Goal: Task Accomplishment & Management: Complete application form

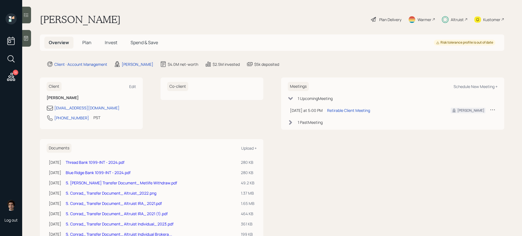
click at [110, 40] on span "Invest" at bounding box center [111, 42] width 12 height 6
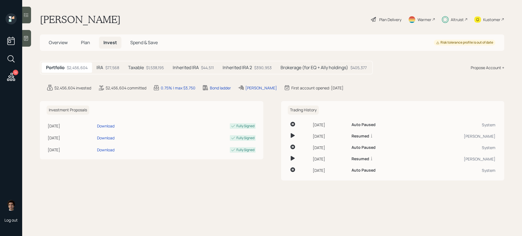
click at [462, 23] on div "Altruist" at bounding box center [455, 19] width 26 height 12
click at [87, 40] on span "Plan" at bounding box center [85, 42] width 9 height 6
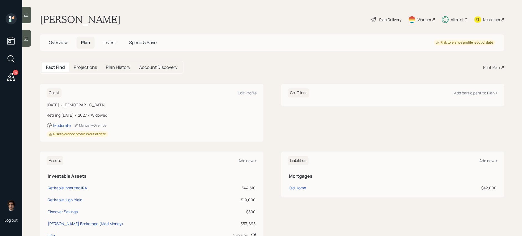
click at [388, 17] on div "Plan Delivery" at bounding box center [391, 20] width 22 height 6
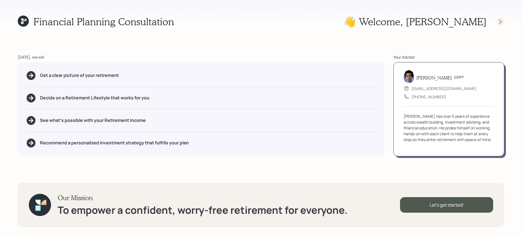
click at [497, 19] on div at bounding box center [501, 22] width 8 height 8
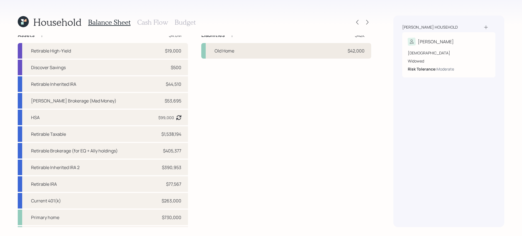
scroll to position [1, 0]
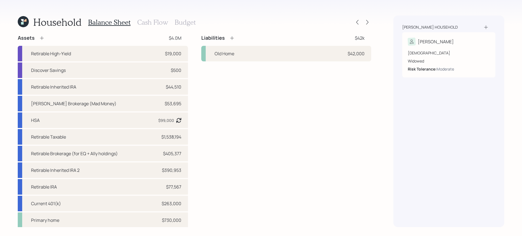
click at [20, 22] on icon at bounding box center [23, 21] width 11 height 11
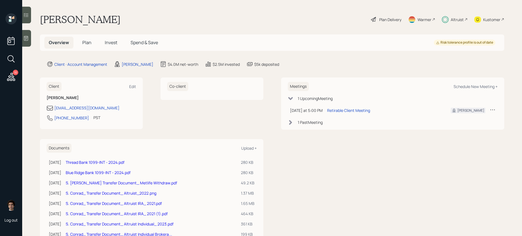
click at [151, 45] on span "Spend & Save" at bounding box center [144, 42] width 27 height 6
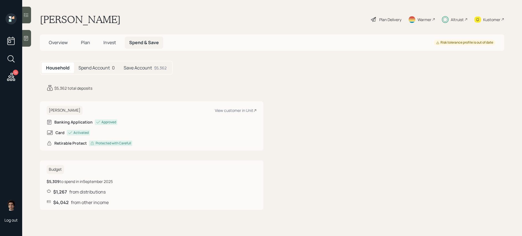
click at [63, 47] on h5 "Overview" at bounding box center [58, 43] width 28 height 12
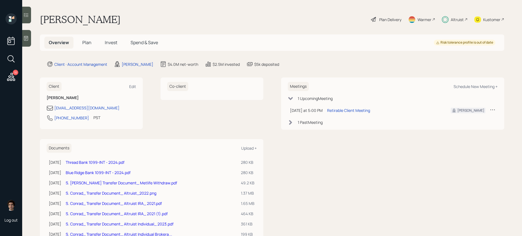
click at [95, 42] on h5 "Plan" at bounding box center [87, 43] width 18 height 12
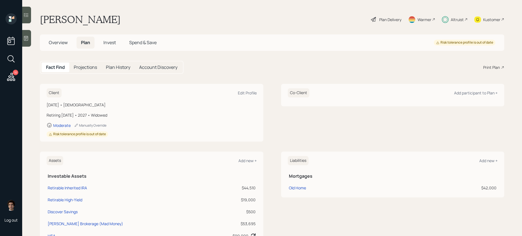
click at [87, 42] on span "Plan" at bounding box center [85, 42] width 9 height 6
click at [141, 46] on h5 "Spend & Save" at bounding box center [143, 43] width 36 height 12
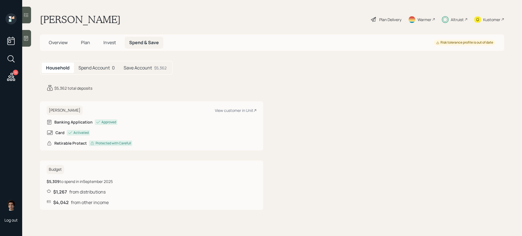
click at [61, 45] on span "Overview" at bounding box center [58, 42] width 19 height 6
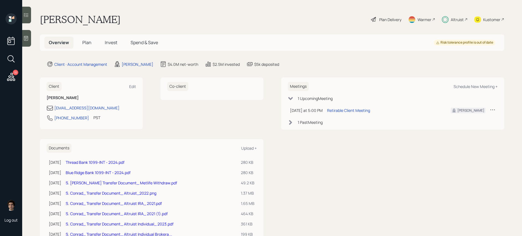
click at [88, 40] on span "Plan" at bounding box center [86, 42] width 9 height 6
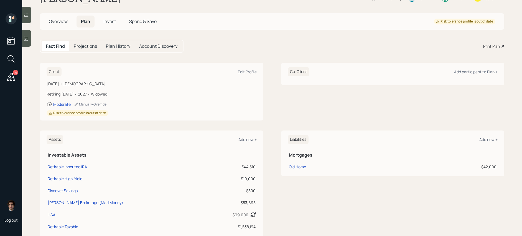
scroll to position [66, 0]
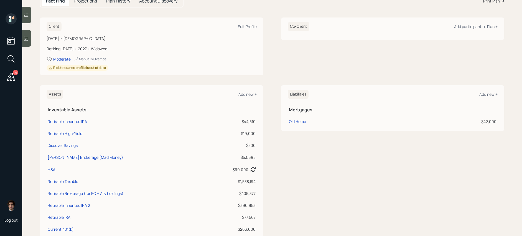
click at [79, 137] on td "Retirable High-Yield" at bounding box center [126, 133] width 159 height 12
click at [79, 134] on div "Retirable High-Yield" at bounding box center [65, 133] width 35 height 6
select select "emergency_fund"
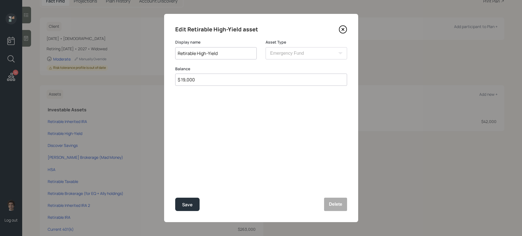
drag, startPoint x: 207, startPoint y: 81, endPoint x: 119, endPoint y: 77, distance: 87.5
click at [119, 77] on div "Edit Retirable High-Yield asset Display name Retirable High-Yield Asset Type SE…" at bounding box center [261, 118] width 522 height 236
type input "$ 5,362"
click at [175, 198] on button "Save" at bounding box center [187, 204] width 24 height 13
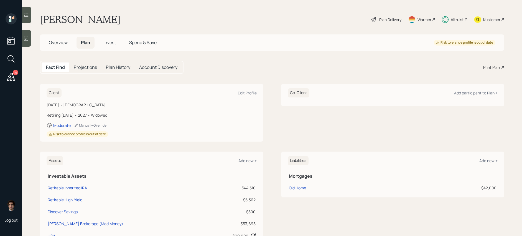
click at [375, 22] on icon at bounding box center [374, 19] width 7 height 7
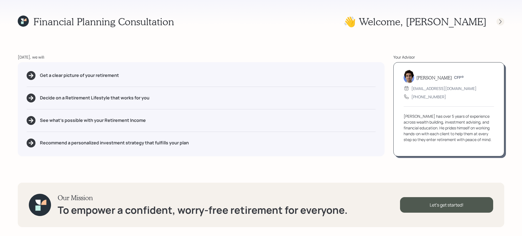
click at [504, 23] on div at bounding box center [501, 22] width 8 height 8
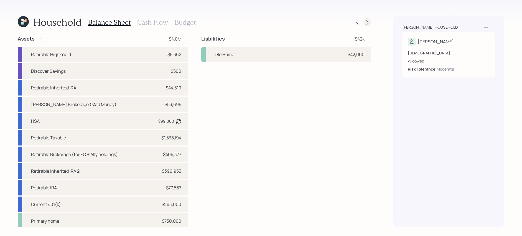
click at [371, 22] on div at bounding box center [368, 22] width 8 height 8
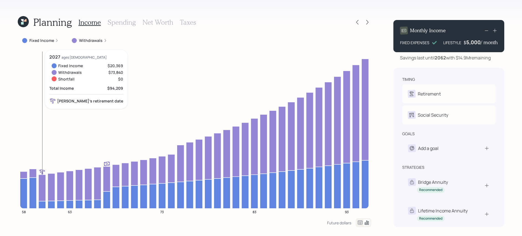
click at [45, 193] on icon at bounding box center [42, 187] width 7 height 27
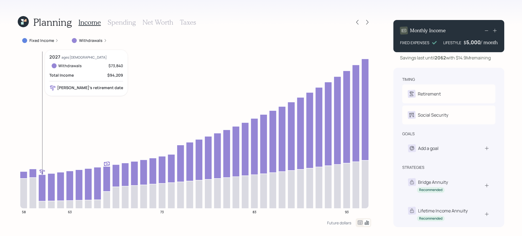
click at [45, 193] on icon at bounding box center [42, 187] width 7 height 27
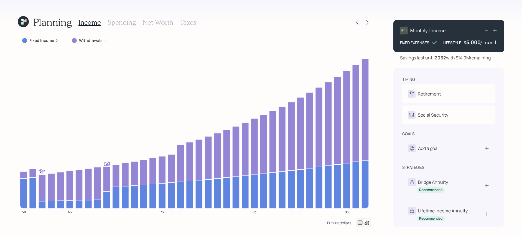
click at [54, 43] on div "Fixed Income" at bounding box center [40, 41] width 45 height 10
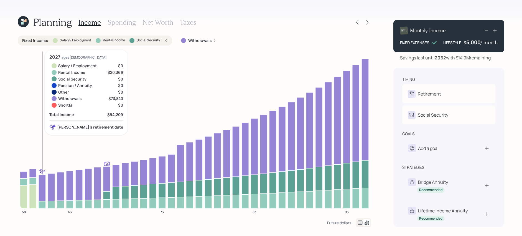
click at [39, 206] on icon at bounding box center [42, 204] width 7 height 7
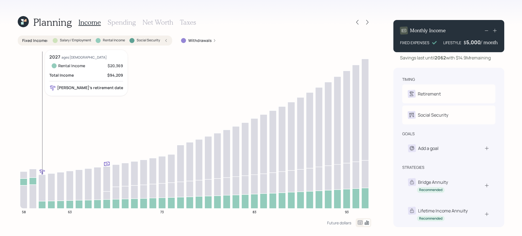
click at [39, 206] on icon at bounding box center [42, 204] width 7 height 7
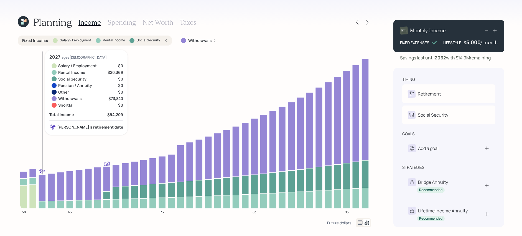
click at [42, 204] on icon at bounding box center [42, 204] width 7 height 7
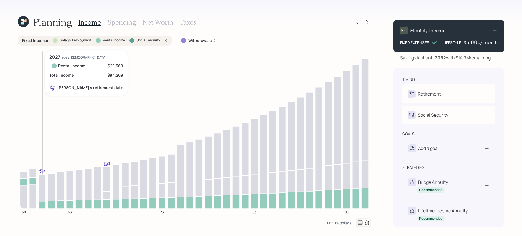
click at [42, 204] on icon at bounding box center [42, 204] width 7 height 7
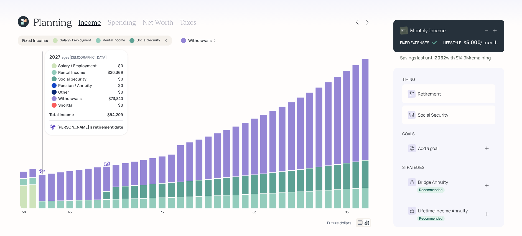
click at [42, 192] on icon at bounding box center [42, 187] width 7 height 27
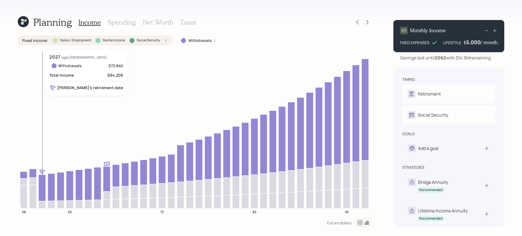
click at [42, 192] on icon at bounding box center [42, 187] width 7 height 27
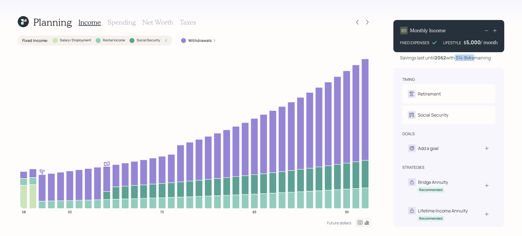
drag, startPoint x: 474, startPoint y: 57, endPoint x: 454, endPoint y: 57, distance: 19.1
click at [454, 57] on div "Savings last until [DATE] with $14.9M remaining" at bounding box center [445, 57] width 91 height 7
click at [357, 23] on icon at bounding box center [358, 22] width 6 height 6
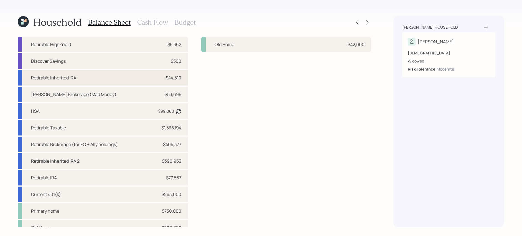
scroll to position [8, 0]
click at [120, 62] on div "Discover Savings $500" at bounding box center [103, 63] width 170 height 16
select select "cash"
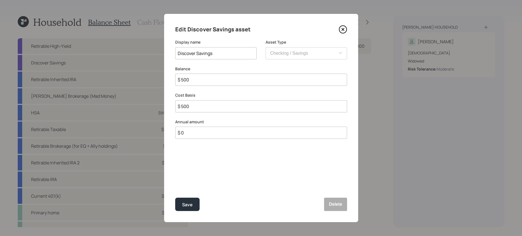
drag, startPoint x: 215, startPoint y: 81, endPoint x: 128, endPoint y: 73, distance: 86.6
click at [130, 73] on div "Edit Discover Savings asset Display name Discover Savings Asset Type SEP [PERSO…" at bounding box center [261, 118] width 522 height 236
type input "$ 3"
type input "$ 321"
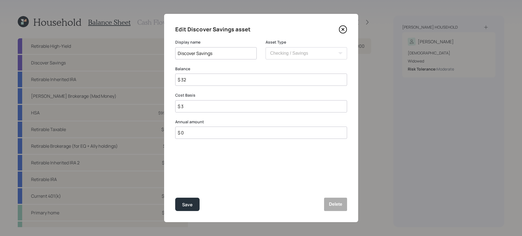
type input "$ 321"
type input "$ 32"
type input "$ 3"
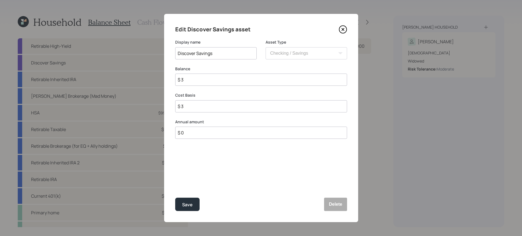
type input "$ 31"
type input "$ 312"
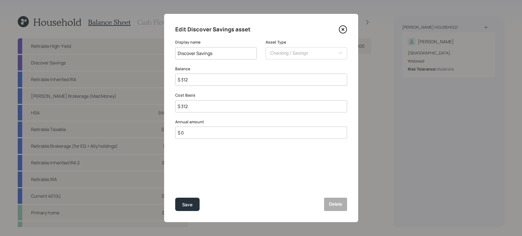
click at [175, 198] on button "Save" at bounding box center [187, 204] width 24 height 13
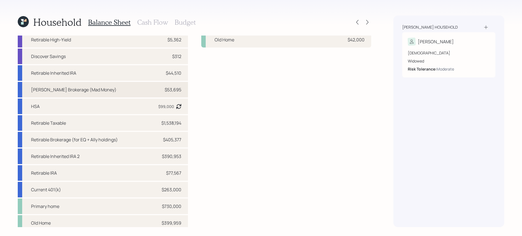
scroll to position [18, 0]
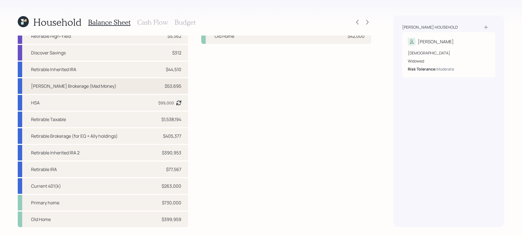
click at [145, 85] on div "[PERSON_NAME] Brokerage (Mad Money) $53,695" at bounding box center [103, 86] width 170 height 16
select select "taxable"
select select "balanced"
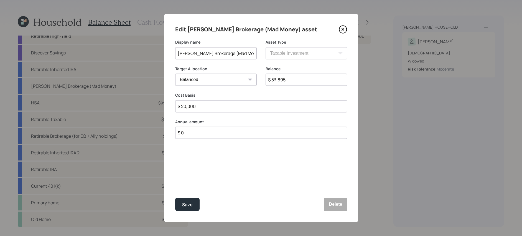
drag, startPoint x: 289, startPoint y: 79, endPoint x: 242, endPoint y: 74, distance: 46.4
click at [242, 74] on div "Target Allocation Cash Conservative Balanced Aggressive Balance $ 53,695" at bounding box center [261, 79] width 172 height 27
type input "$ 58,242"
click at [175, 198] on button "Save" at bounding box center [187, 204] width 24 height 13
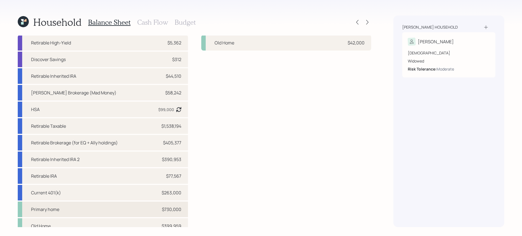
scroll to position [9, 0]
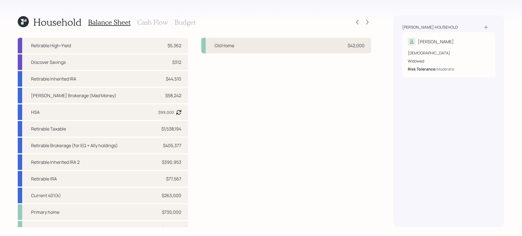
click at [256, 44] on div "Old Home $42,000" at bounding box center [286, 46] width 170 height 16
select select "c6166899-6c27-432b-8ca2-efd6e7cdbeef"
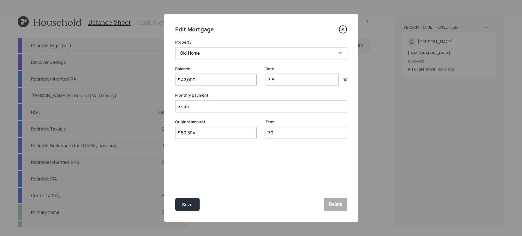
drag, startPoint x: 205, startPoint y: 78, endPoint x: 169, endPoint y: 77, distance: 36.1
click at [169, 77] on div "Edit Mortgage Property NV Primary home Old Home Balance $ 42,000 Rate 3.5 % Mon…" at bounding box center [261, 118] width 194 height 208
type input "$ 4,500"
click at [175, 198] on button "Save" at bounding box center [187, 204] width 24 height 13
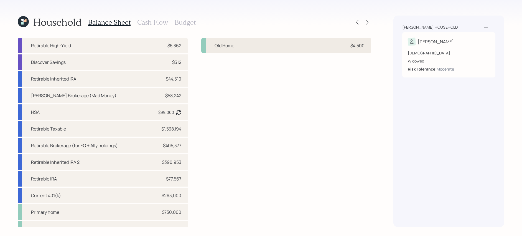
click at [233, 48] on div "Old Home" at bounding box center [225, 45] width 20 height 7
select select "c6166899-6c27-432b-8ca2-efd6e7cdbeef"
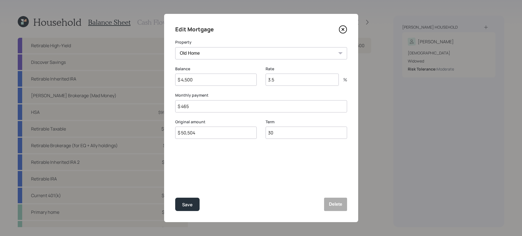
drag, startPoint x: 198, startPoint y: 77, endPoint x: 102, endPoint y: 72, distance: 95.3
click at [102, 72] on div "Edit Mortgage Property NV Primary home Old Home Balance $ 4,500 Rate 3.5 % Mont…" at bounding box center [261, 118] width 522 height 236
type input "$ 40,500"
click at [175, 198] on button "Save" at bounding box center [187, 204] width 24 height 13
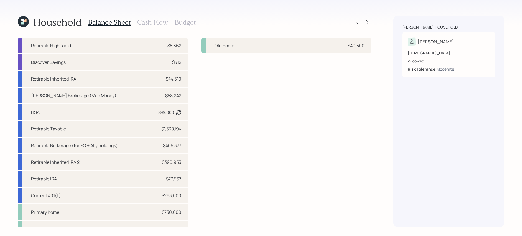
scroll to position [18, 0]
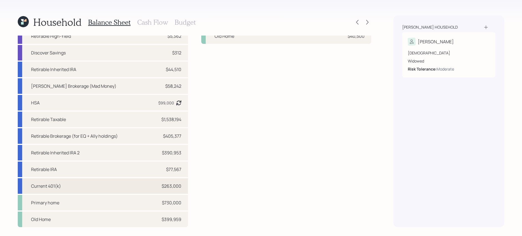
click at [175, 188] on div "$263,000" at bounding box center [172, 186] width 20 height 7
select select "company_sponsored"
select select "balanced"
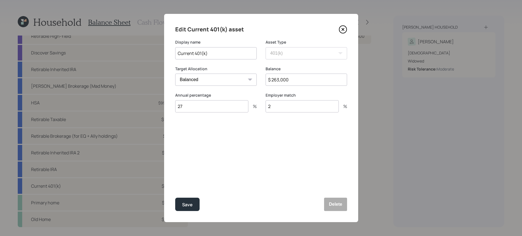
drag, startPoint x: 299, startPoint y: 82, endPoint x: 240, endPoint y: 74, distance: 59.2
click at [240, 74] on div "Target Allocation Cash Conservative Balanced Aggressive Balance $ 263,000" at bounding box center [261, 79] width 172 height 27
type input "$ 289,703"
click at [175, 198] on button "Save" at bounding box center [187, 204] width 24 height 13
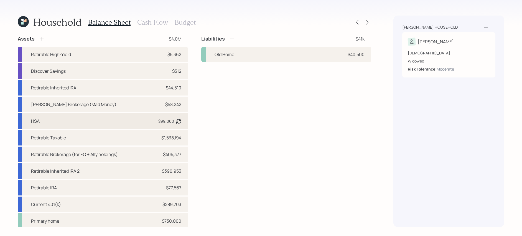
click at [81, 122] on div "HSA $99,000 Asset balance last updated on [DATE]. Last year it was expected to …" at bounding box center [103, 121] width 170 height 16
select select "hsa"
select select "balanced"
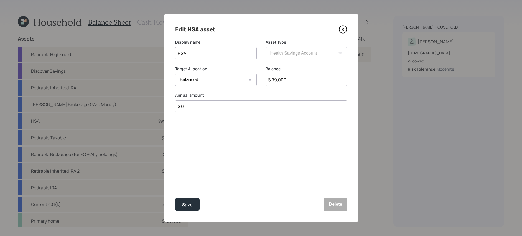
drag, startPoint x: 294, startPoint y: 80, endPoint x: 223, endPoint y: 75, distance: 71.4
click at [226, 78] on div "Target Allocation Cash Conservative Balanced Aggressive Balance $ 99,000" at bounding box center [261, 79] width 172 height 27
type input "$ 97,000"
click at [175, 198] on button "Save" at bounding box center [187, 204] width 24 height 13
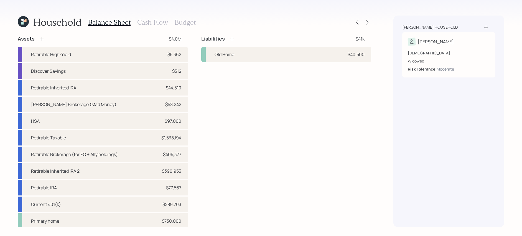
click at [141, 20] on h3 "Cash Flow" at bounding box center [152, 22] width 31 height 8
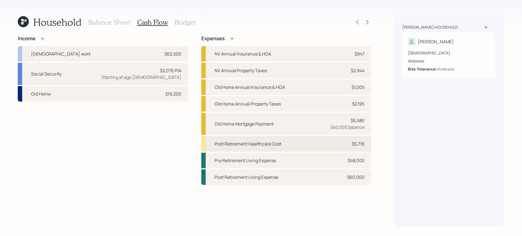
click at [344, 145] on div "Post Retirement Healthcare Cost $5,716" at bounding box center [286, 144] width 170 height 16
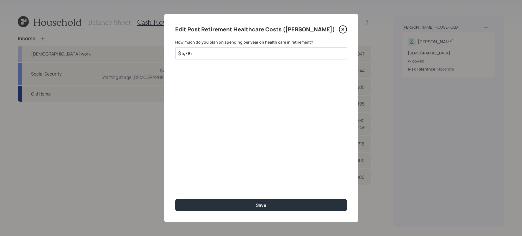
click at [223, 58] on div "$ 5,716" at bounding box center [261, 53] width 172 height 12
drag, startPoint x: 224, startPoint y: 56, endPoint x: 125, endPoint y: 42, distance: 99.4
click at [125, 42] on div "Edit Post Retirement Healthcare Costs ([PERSON_NAME]) How much do you plan on s…" at bounding box center [261, 118] width 522 height 236
type input "$ 6,000"
click at [175, 199] on button "Save" at bounding box center [261, 205] width 172 height 12
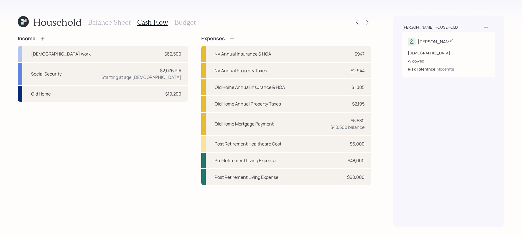
click at [231, 36] on icon at bounding box center [232, 39] width 6 height 6
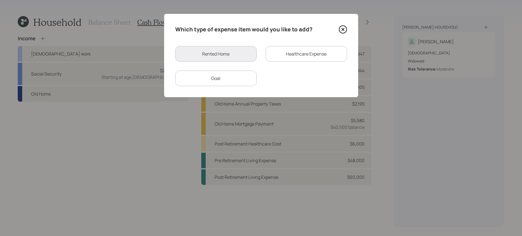
click at [307, 57] on div "Healthcare Expense" at bounding box center [307, 54] width 82 height 16
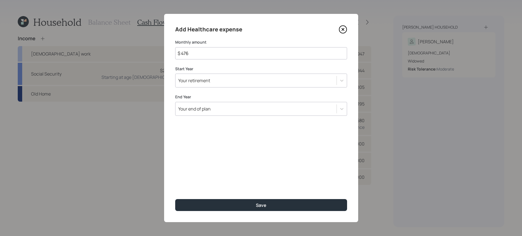
drag, startPoint x: 193, startPoint y: 55, endPoint x: 140, endPoint y: 55, distance: 53.3
click at [140, 55] on div "Add Healthcare expense Monthly amount $ 476 Start Year Your retirement End Year…" at bounding box center [261, 118] width 522 height 236
type input "$ 500"
click at [222, 80] on div "Your retirement" at bounding box center [256, 80] width 161 height 9
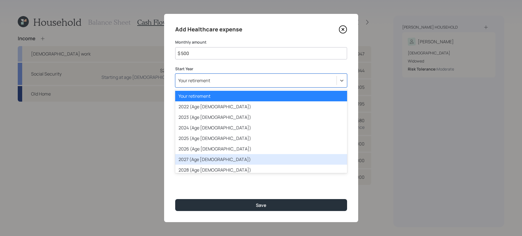
scroll to position [6, 0]
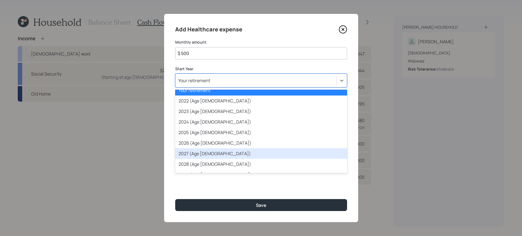
click at [220, 155] on div "2027 (Age [DEMOGRAPHIC_DATA])" at bounding box center [261, 153] width 172 height 11
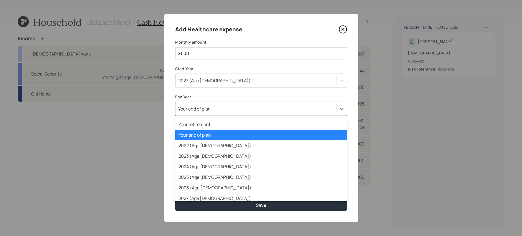
click at [222, 112] on div "Your end of plan" at bounding box center [256, 108] width 161 height 9
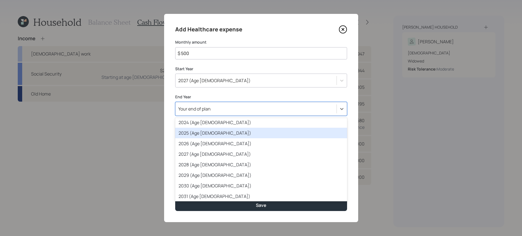
scroll to position [58, 0]
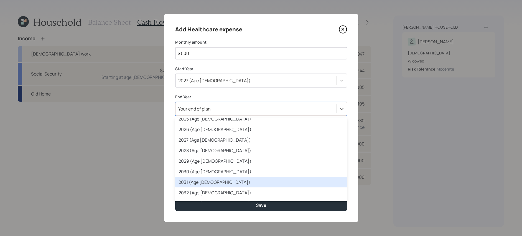
click at [223, 181] on div "2031 (Age [DEMOGRAPHIC_DATA])" at bounding box center [261, 182] width 172 height 11
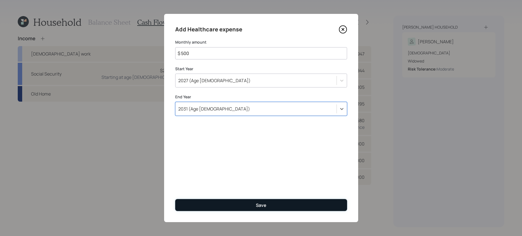
click at [271, 202] on button "Save" at bounding box center [261, 205] width 172 height 12
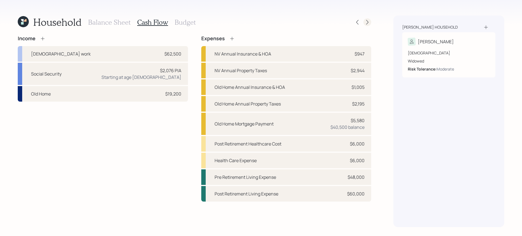
click at [366, 23] on icon at bounding box center [368, 22] width 6 height 6
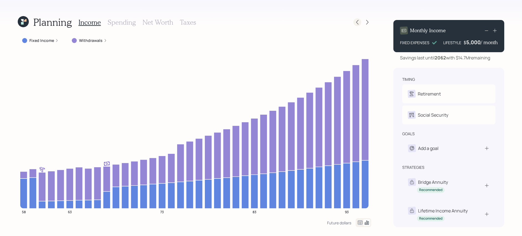
click at [357, 19] on icon at bounding box center [358, 22] width 6 height 6
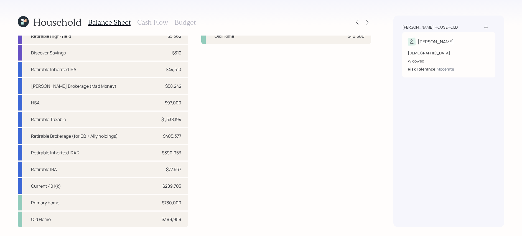
scroll to position [18, 0]
click at [158, 182] on div "Current 401(k) $289,703" at bounding box center [103, 187] width 170 height 16
select select "company_sponsored"
select select "balanced"
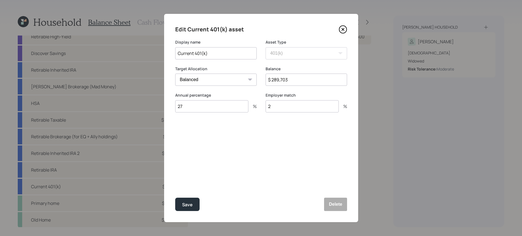
drag, startPoint x: 311, startPoint y: 82, endPoint x: 242, endPoint y: 76, distance: 69.1
click at [242, 76] on div "Target Allocation Cash Conservative Balanced Aggressive Balance $ 289,703" at bounding box center [261, 79] width 172 height 27
click at [343, 33] on icon at bounding box center [343, 29] width 8 height 8
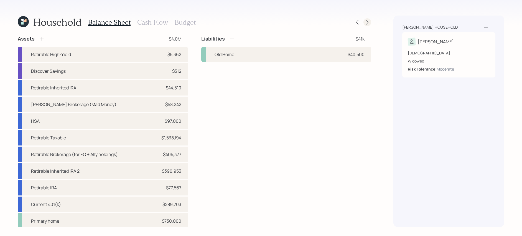
click at [369, 25] on icon at bounding box center [368, 22] width 6 height 6
